Goal: Information Seeking & Learning: Learn about a topic

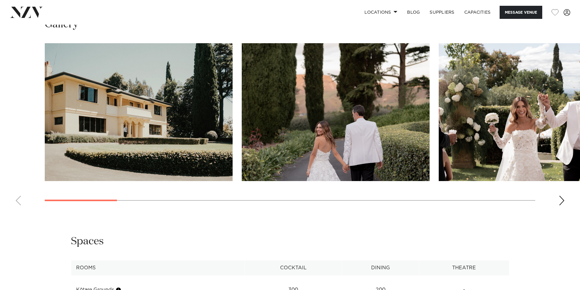
scroll to position [548, 0]
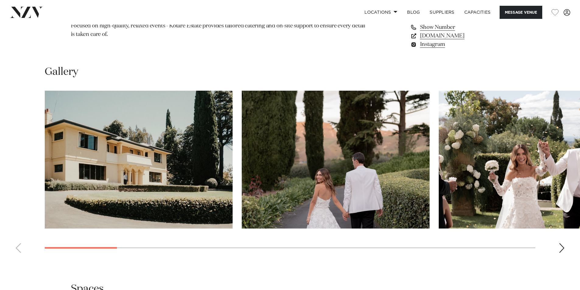
click at [534, 155] on img "3 / 17" at bounding box center [532, 160] width 188 height 138
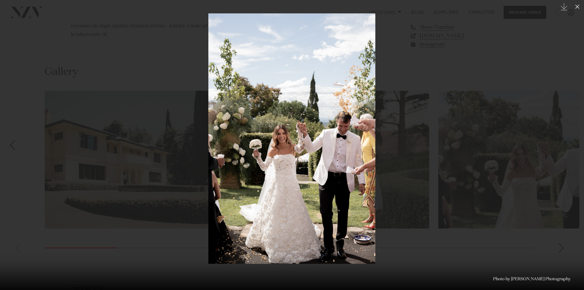
click at [565, 151] on link at bounding box center [573, 145] width 21 height 30
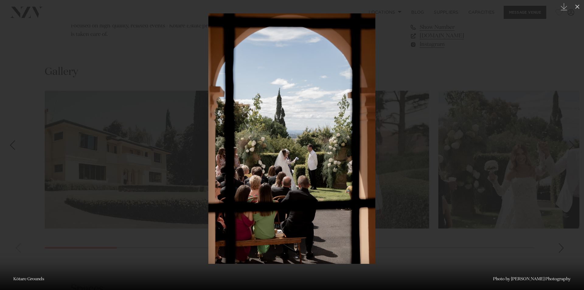
drag, startPoint x: 551, startPoint y: 116, endPoint x: 551, endPoint y: 121, distance: 5.8
click at [551, 116] on div at bounding box center [292, 145] width 584 height 290
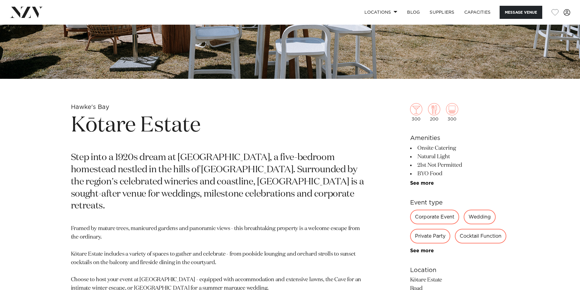
scroll to position [213, 0]
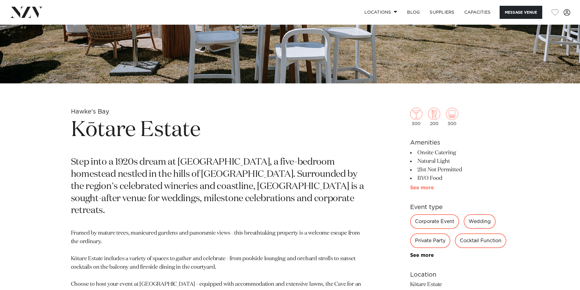
click at [424, 186] on link "See more" at bounding box center [433, 187] width 47 height 5
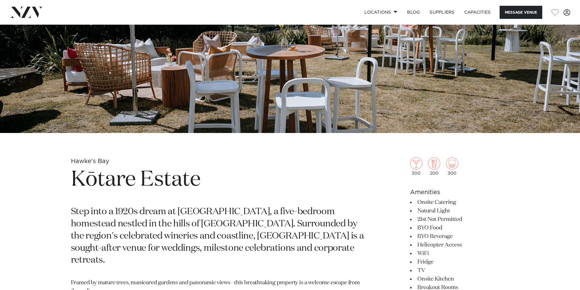
scroll to position [243, 0]
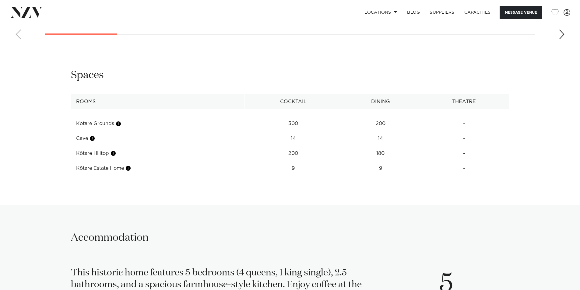
scroll to position [753, 0]
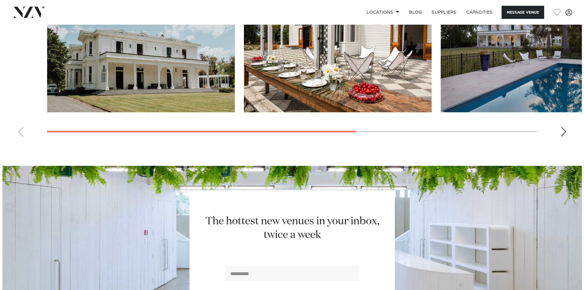
scroll to position [578, 0]
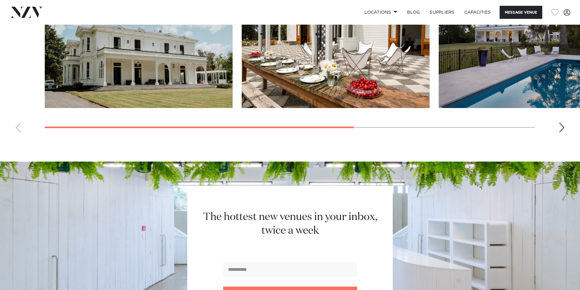
click at [524, 90] on img "3 / 4" at bounding box center [532, 39] width 188 height 138
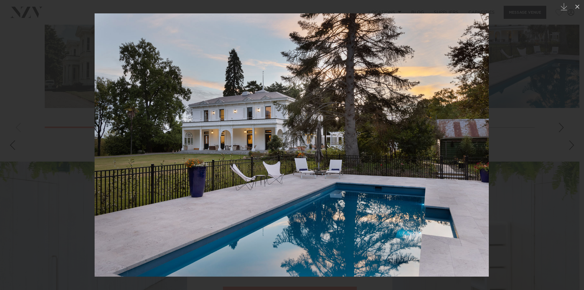
click at [569, 151] on link at bounding box center [573, 145] width 21 height 30
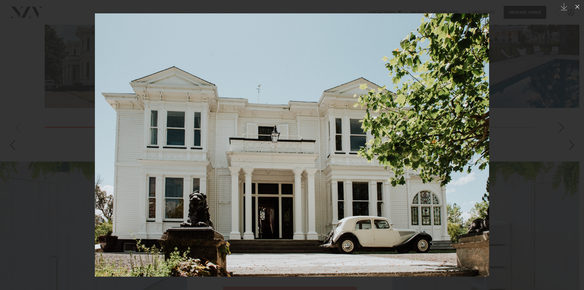
click at [569, 150] on div "Next slide" at bounding box center [572, 145] width 8 height 12
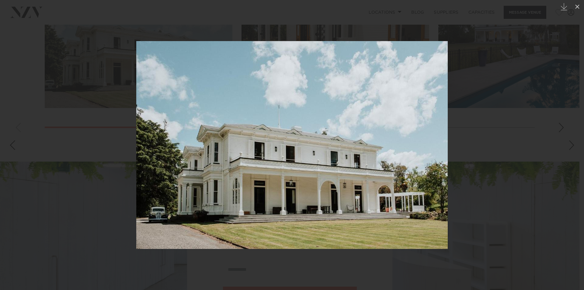
click at [569, 150] on div "Next slide" at bounding box center [572, 145] width 8 height 12
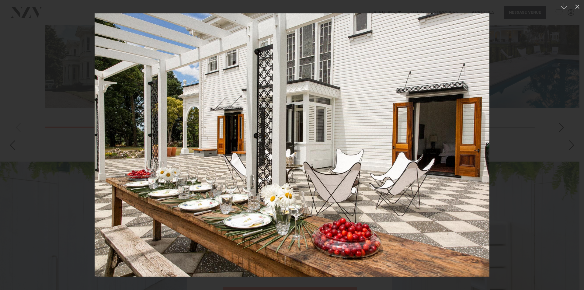
click at [569, 150] on div "Next slide" at bounding box center [572, 145] width 8 height 12
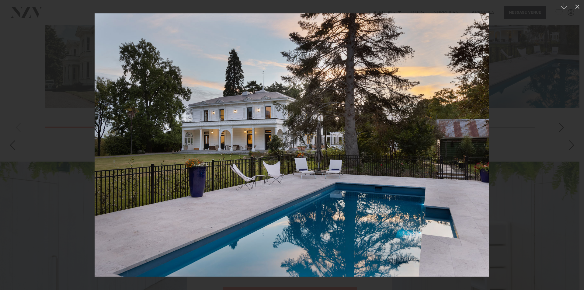
click at [569, 150] on div "Next slide" at bounding box center [572, 145] width 8 height 12
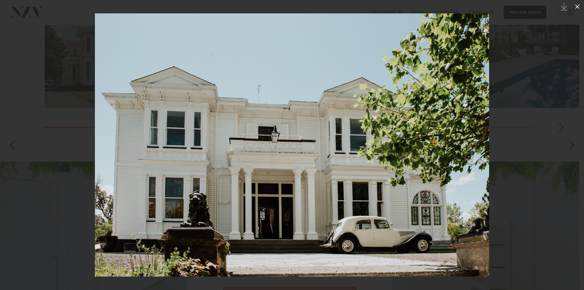
click at [576, 6] on icon at bounding box center [577, 6] width 7 height 7
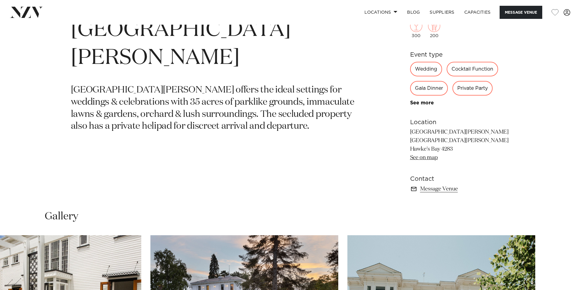
scroll to position [304, 0]
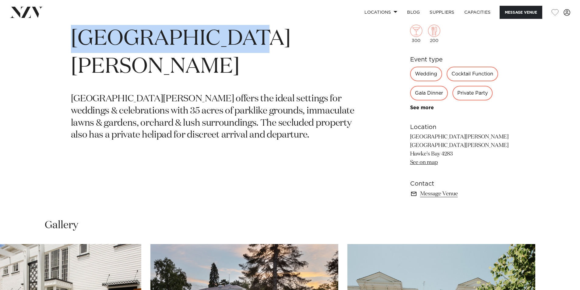
drag, startPoint x: 222, startPoint y: 32, endPoint x: 25, endPoint y: 38, distance: 197.3
click at [25, 38] on div "Hawke's Bay Mt Vernon Villa Mt Vernon Villa offers the ideal settings for weddi…" at bounding box center [290, 112] width 580 height 193
copy h1 "[GEOGRAPHIC_DATA][PERSON_NAME]"
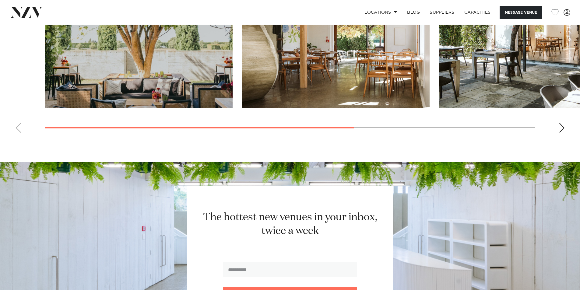
scroll to position [578, 0]
click at [563, 81] on img "3 / 4" at bounding box center [532, 39] width 188 height 138
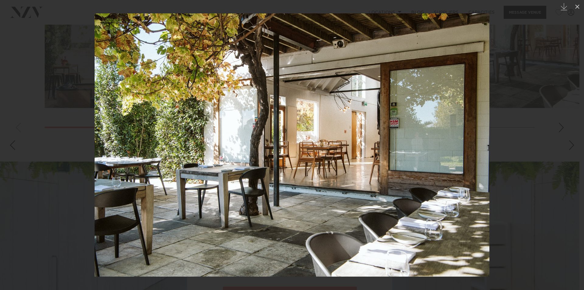
click at [570, 139] on link at bounding box center [573, 145] width 21 height 30
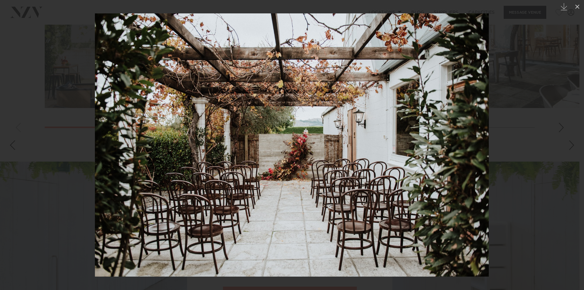
click at [570, 139] on link at bounding box center [573, 145] width 21 height 30
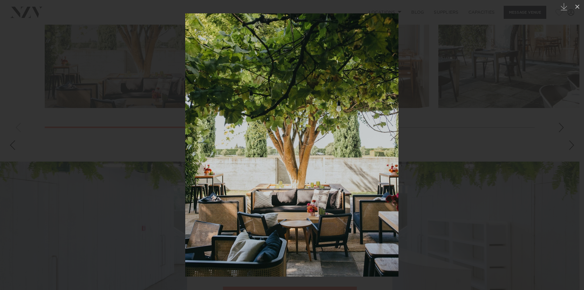
click at [570, 139] on link at bounding box center [573, 145] width 21 height 30
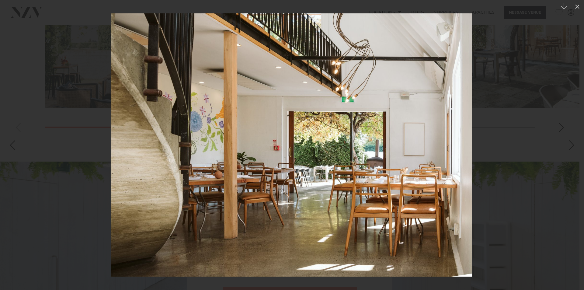
click at [570, 139] on link at bounding box center [573, 145] width 21 height 30
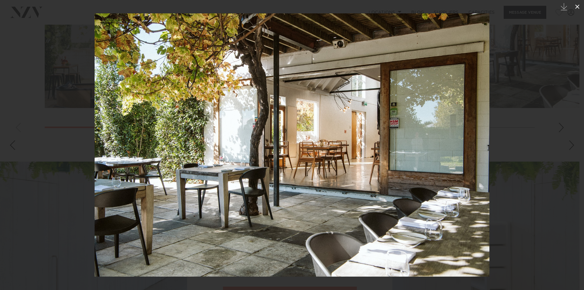
click at [578, 6] on icon at bounding box center [577, 6] width 7 height 7
